Goal: Subscribe to service/newsletter

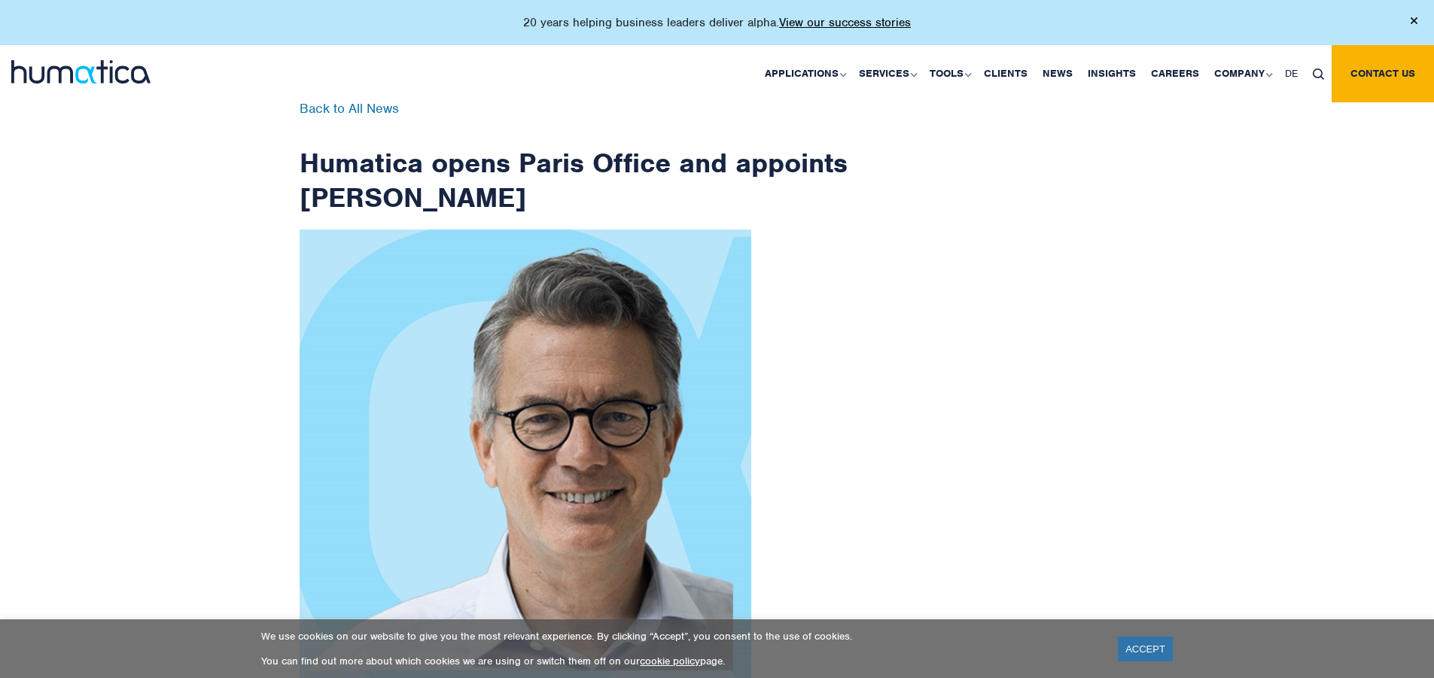
scroll to position [2401, 0]
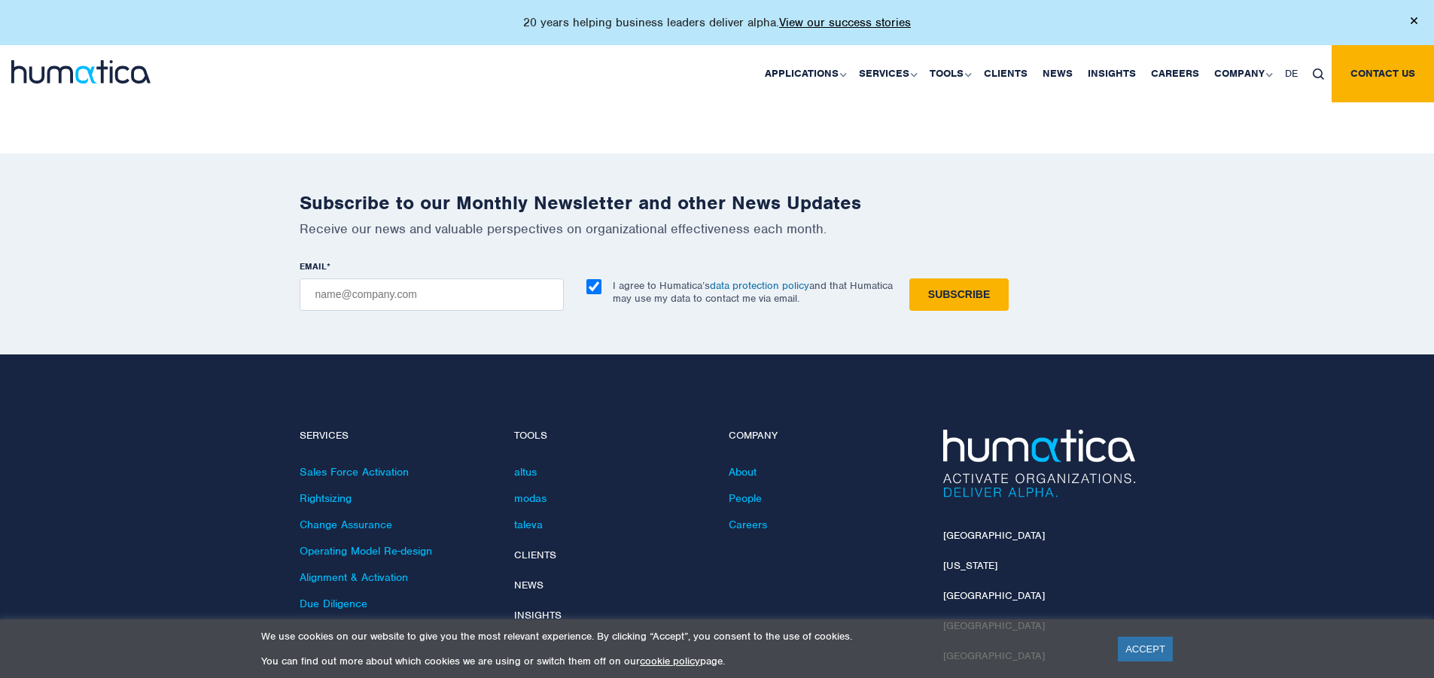
checkbox input "true"
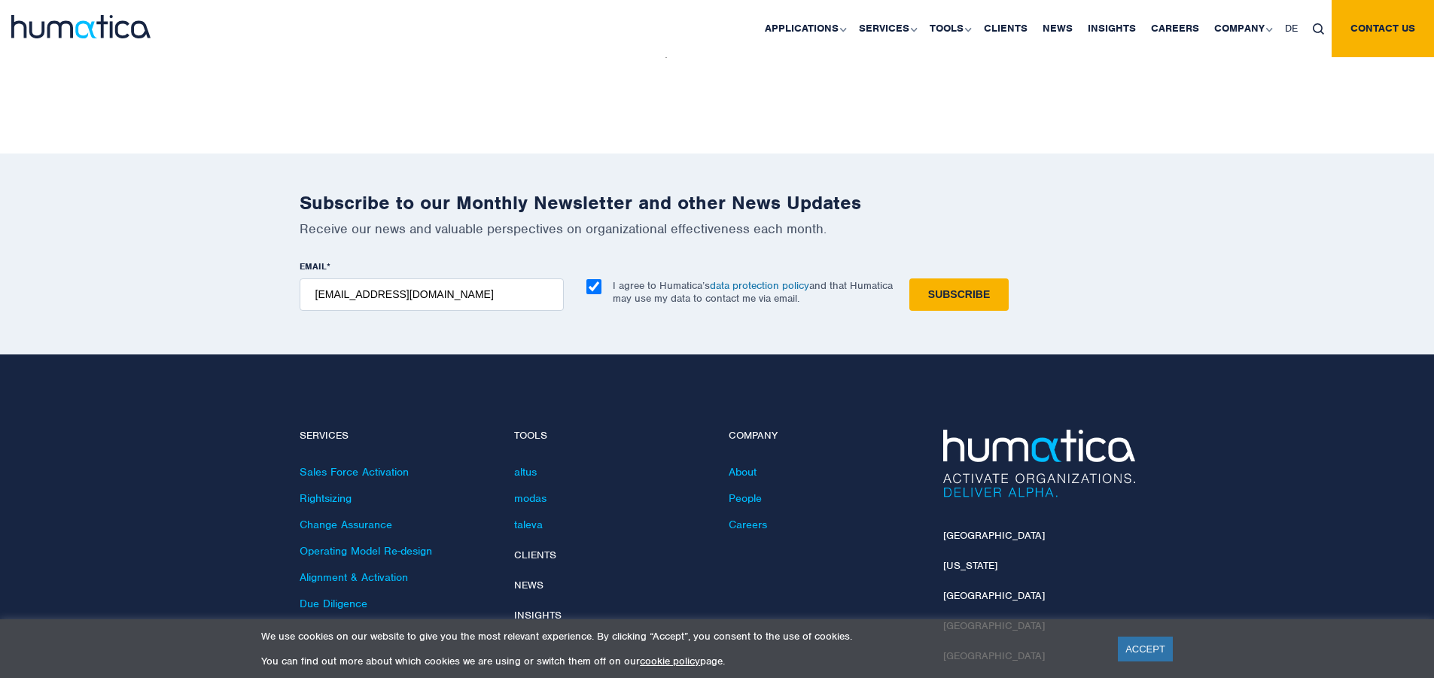
type input "[EMAIL_ADDRESS][DOMAIN_NAME]"
click at [909, 278] on input "Subscribe" at bounding box center [958, 294] width 99 height 32
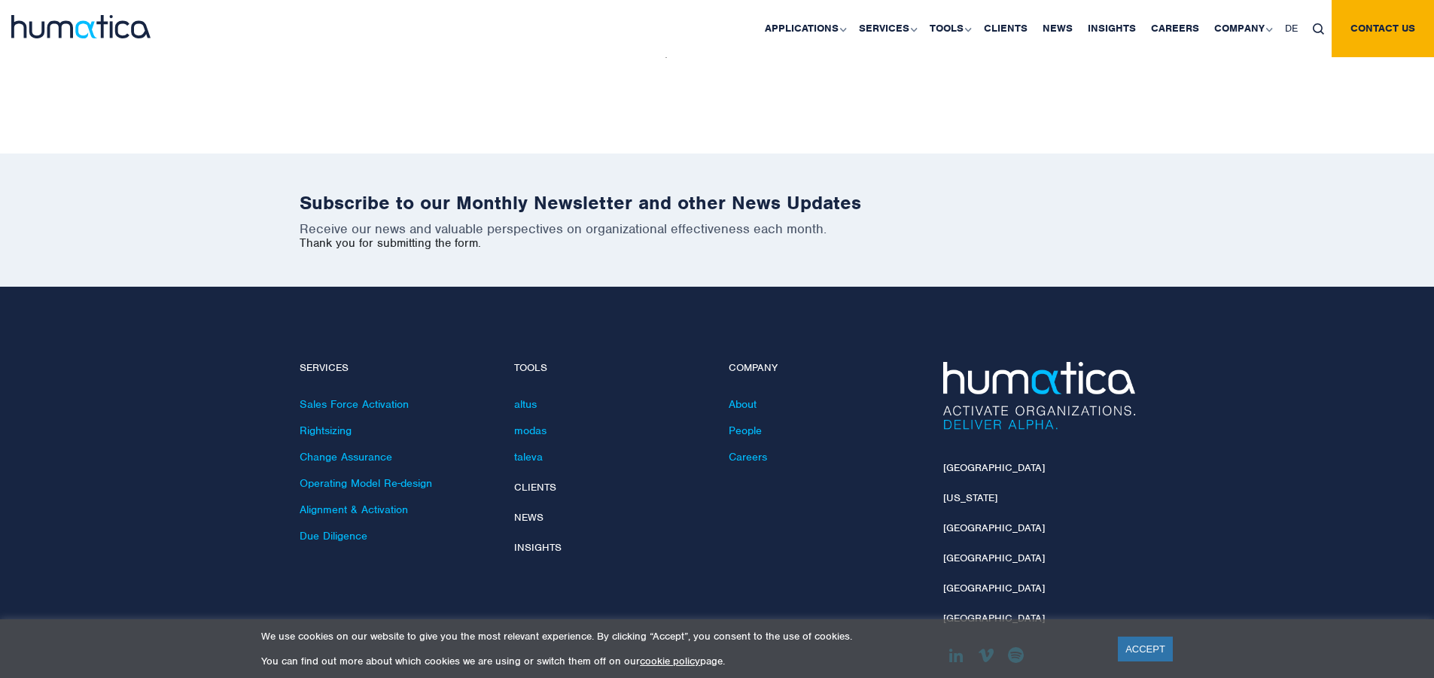
scroll to position [2333, 0]
